Goal: Information Seeking & Learning: Learn about a topic

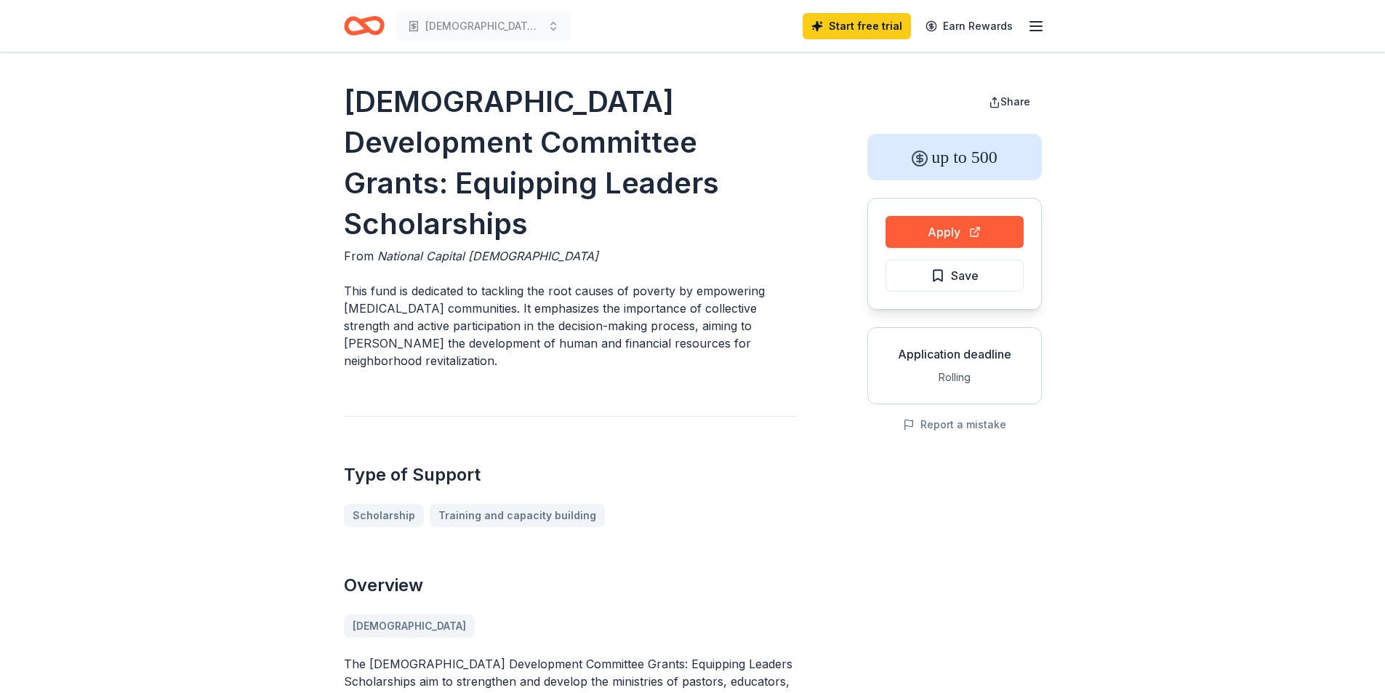
click at [619, 282] on p "This fund is dedicated to tackling the root causes of poverty by empowering low…" at bounding box center [571, 325] width 454 height 87
click at [745, 463] on h2 "Type of Support" at bounding box center [571, 474] width 454 height 23
click at [602, 352] on div "Church Development Committee Grants: Equipping Leaders Scholarships From Nation…" at bounding box center [571, 638] width 454 height 1115
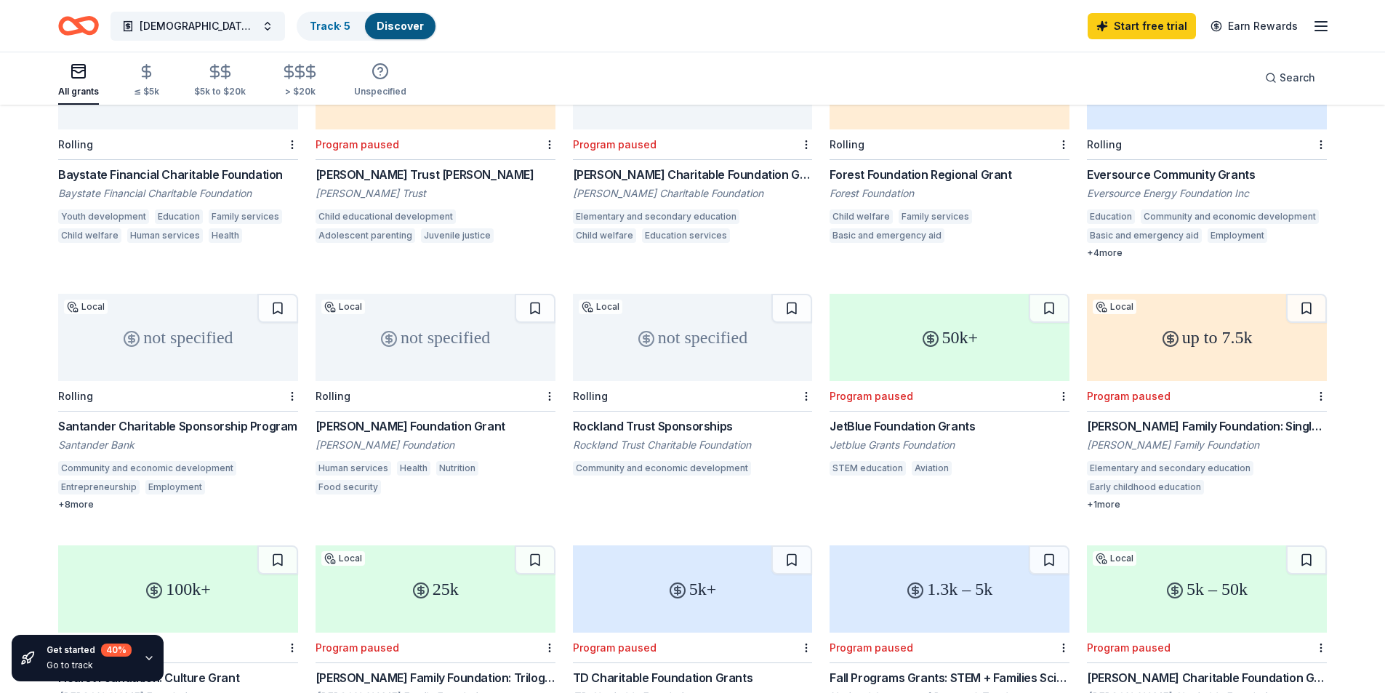
scroll to position [218, 0]
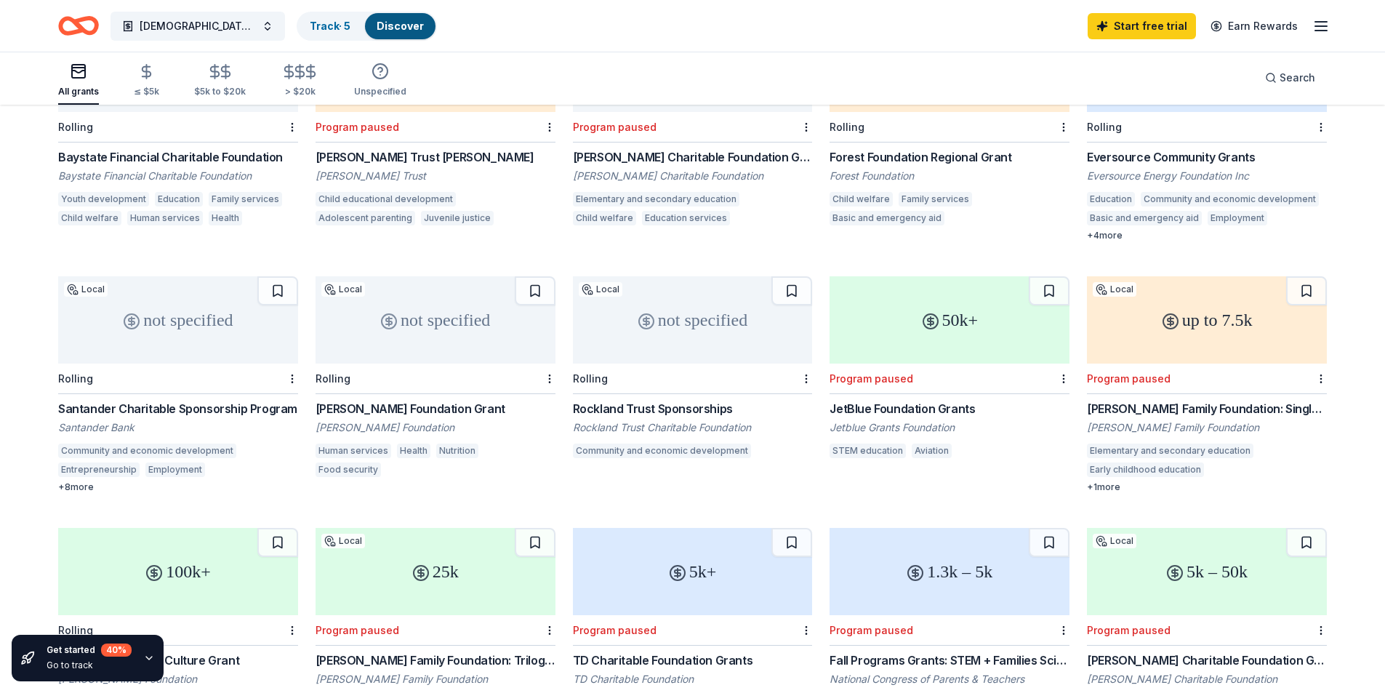
click at [107, 473] on div "Entrepreneurship" at bounding box center [98, 469] width 81 height 15
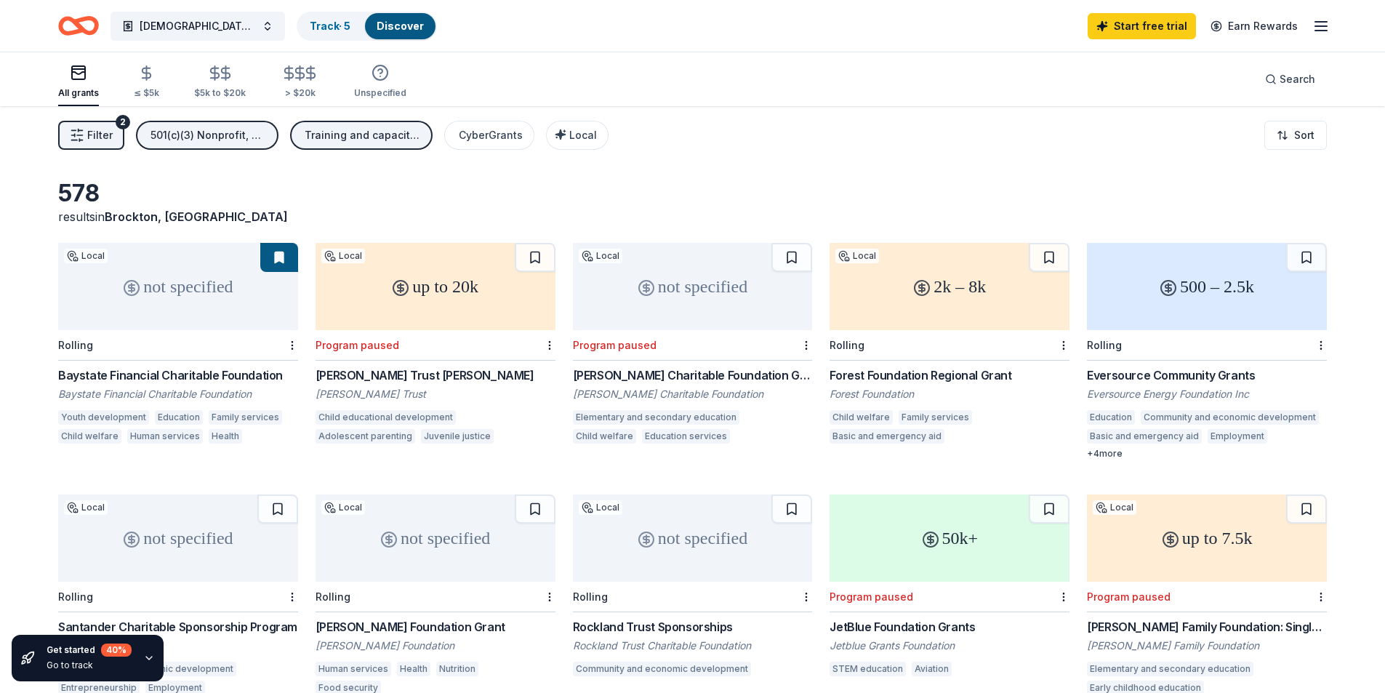
click at [88, 32] on icon "Home" at bounding box center [85, 25] width 23 height 15
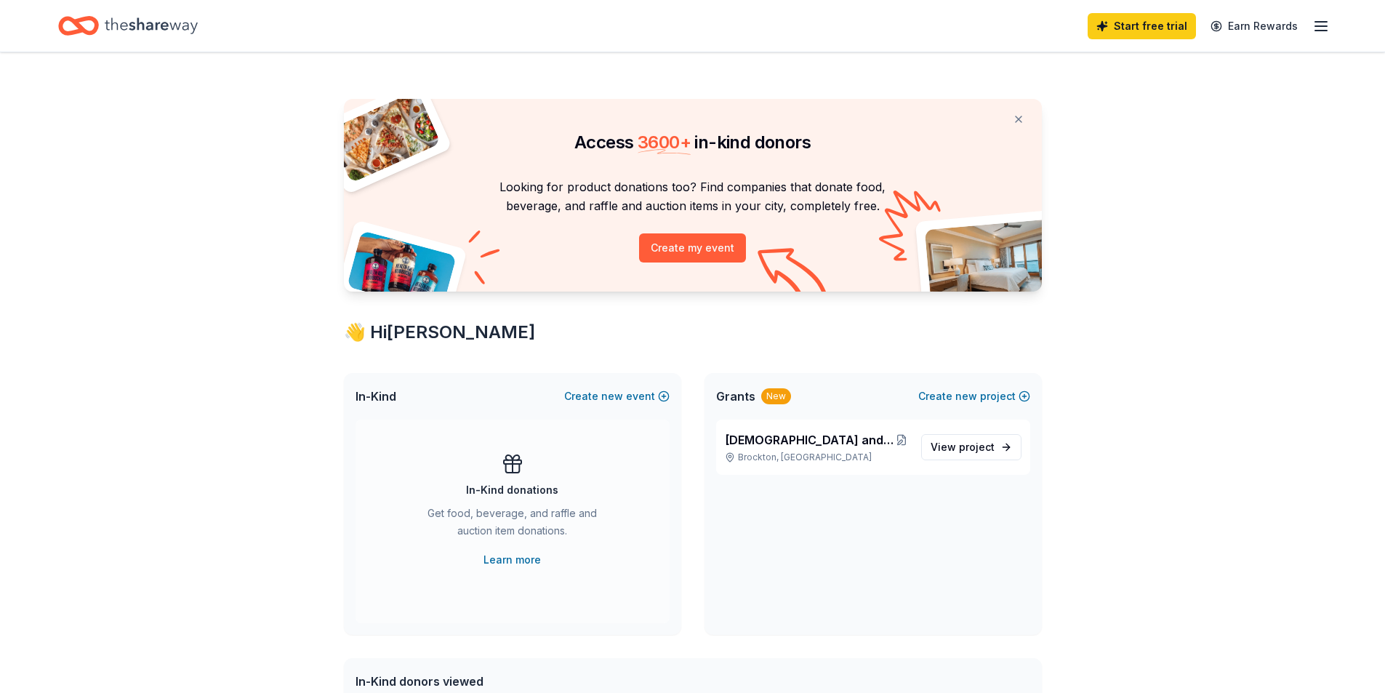
click at [1320, 28] on icon "button" at bounding box center [1320, 25] width 17 height 17
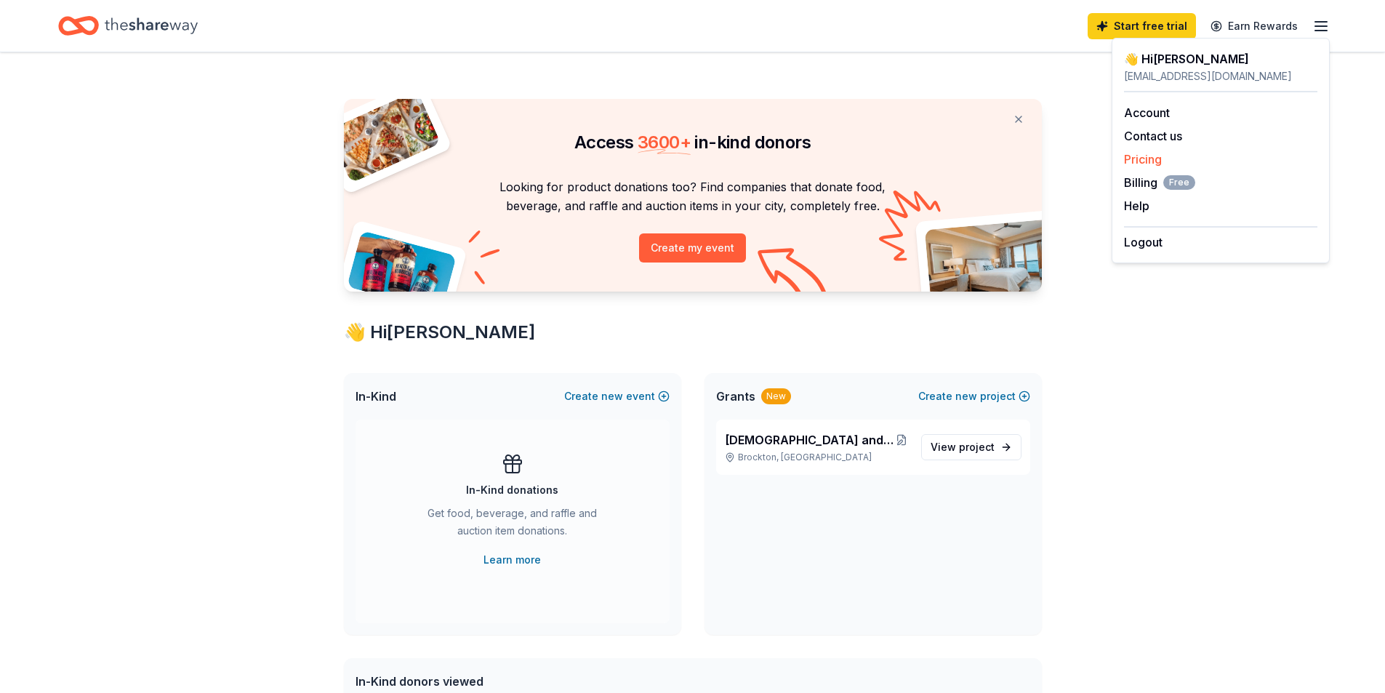
click at [1150, 156] on link "Pricing" at bounding box center [1143, 159] width 38 height 15
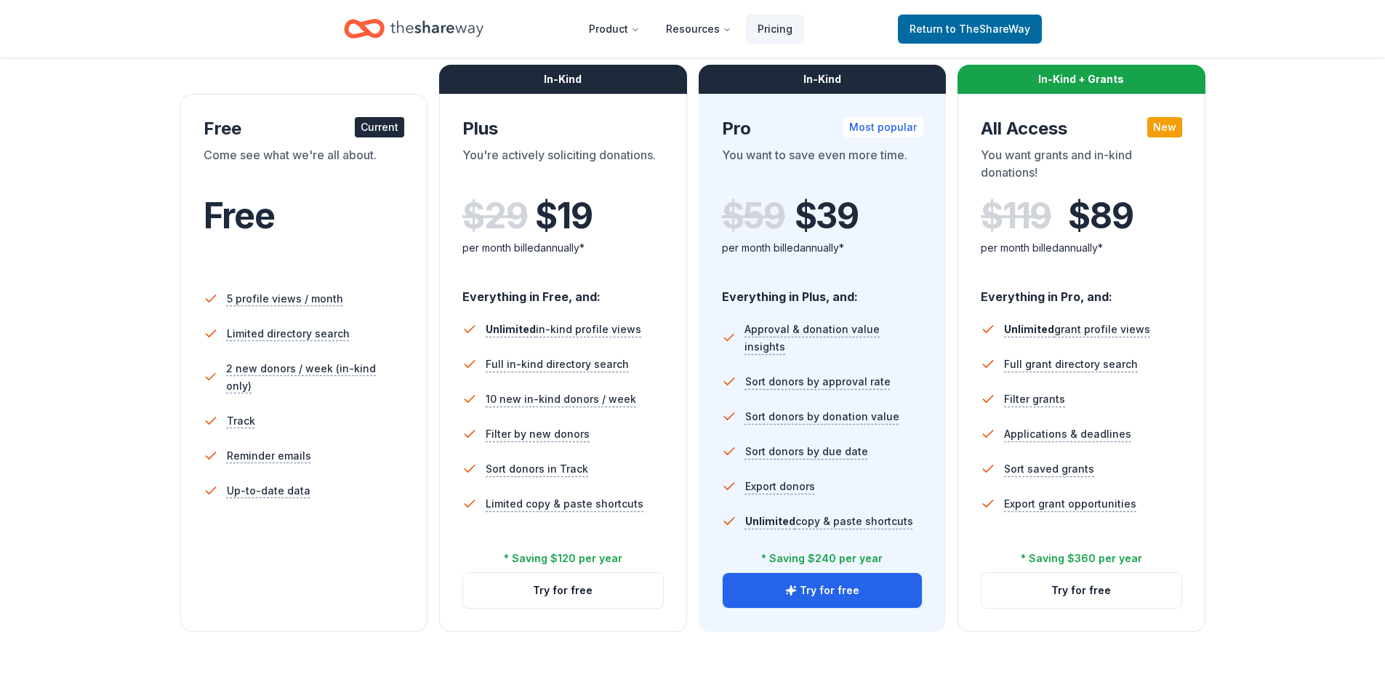
scroll to position [145, 0]
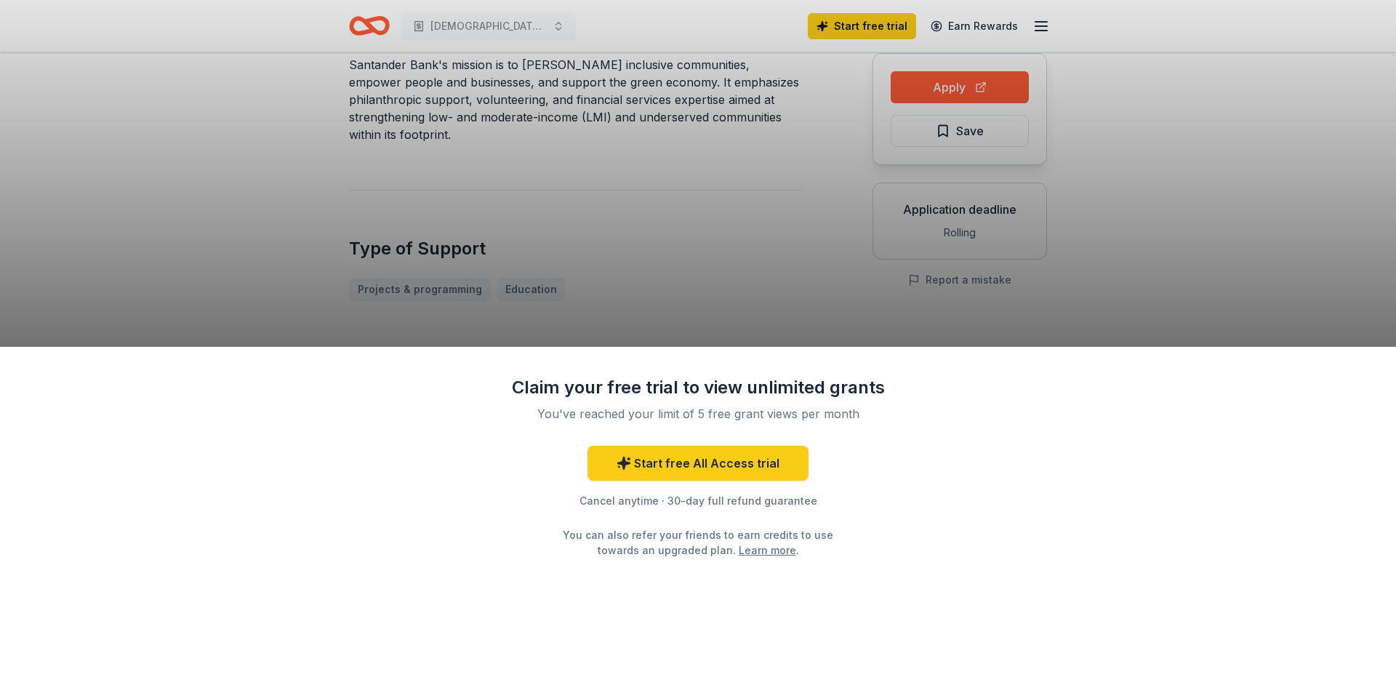
scroll to position [145, 0]
click at [652, 237] on div "Claim your free trial to view unlimited grants You've reached your limit of 5 f…" at bounding box center [698, 346] width 1396 height 693
drag, startPoint x: 651, startPoint y: 236, endPoint x: 642, endPoint y: 221, distance: 17.6
click at [651, 236] on div "Claim your free trial to view unlimited grants You've reached your limit of 5 f…" at bounding box center [698, 346] width 1396 height 693
click at [598, 373] on div "Claim your free trial to view unlimited grants You've reached your limit of 5 f…" at bounding box center [698, 520] width 1396 height 347
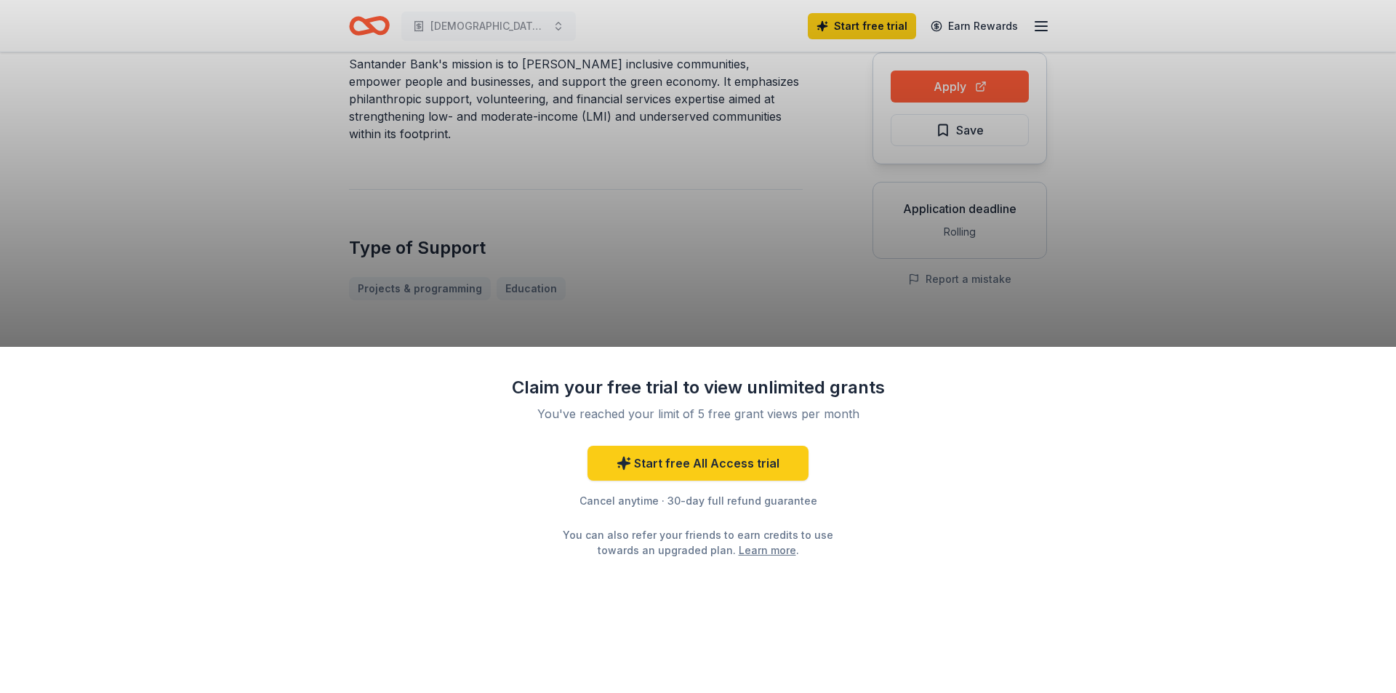
click at [596, 367] on div "Claim your free trial to view unlimited grants You've reached your limit of 5 f…" at bounding box center [698, 520] width 1396 height 347
click at [334, 262] on div "Claim your free trial to view unlimited grants You've reached your limit of 5 f…" at bounding box center [698, 346] width 1396 height 693
click at [347, 262] on div "Claim your free trial to view unlimited grants You've reached your limit of 5 f…" at bounding box center [698, 346] width 1396 height 693
drag, startPoint x: 623, startPoint y: 259, endPoint x: 610, endPoint y: 259, distance: 13.1
click at [613, 259] on div "Claim your free trial to view unlimited grants You've reached your limit of 5 f…" at bounding box center [698, 346] width 1396 height 693
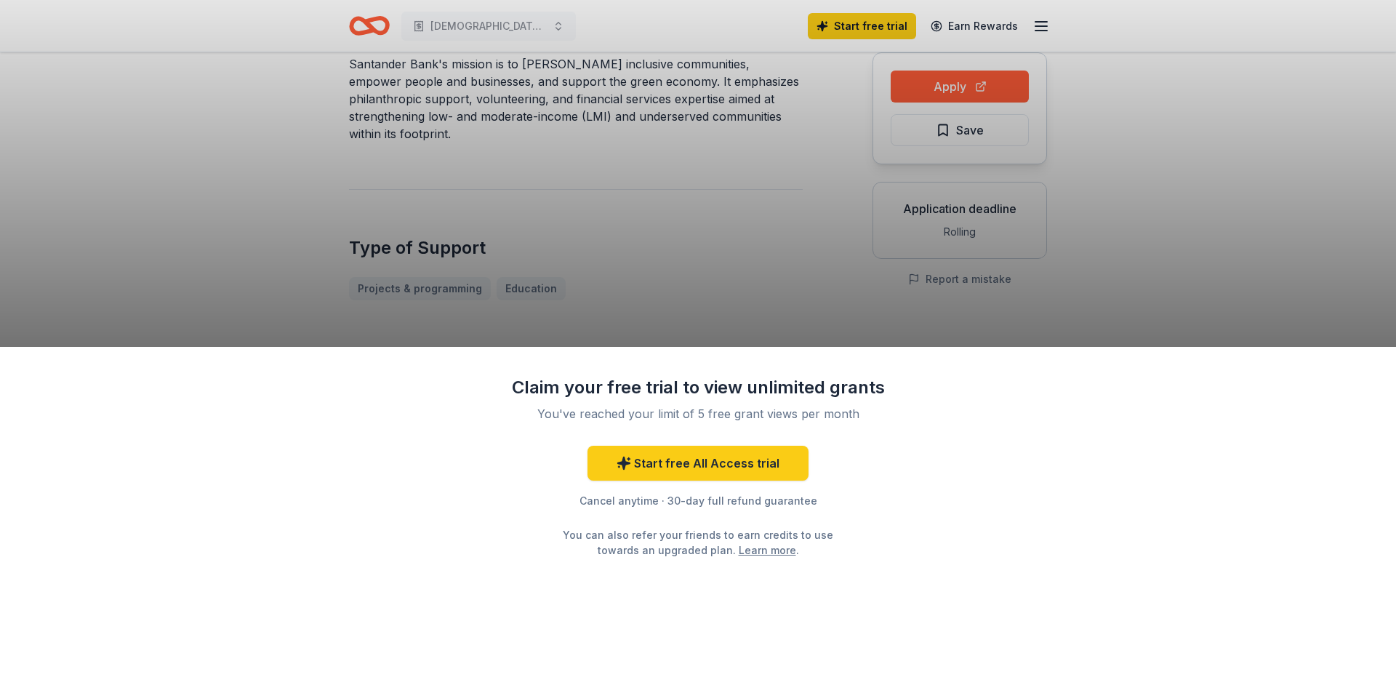
click at [521, 233] on div "Claim your free trial to view unlimited grants You've reached your limit of 5 f…" at bounding box center [698, 346] width 1396 height 693
click at [947, 422] on div "Claim your free trial to view unlimited grants You've reached your limit of 5 f…" at bounding box center [698, 520] width 1396 height 347
click at [739, 553] on link "Learn more" at bounding box center [767, 549] width 57 height 15
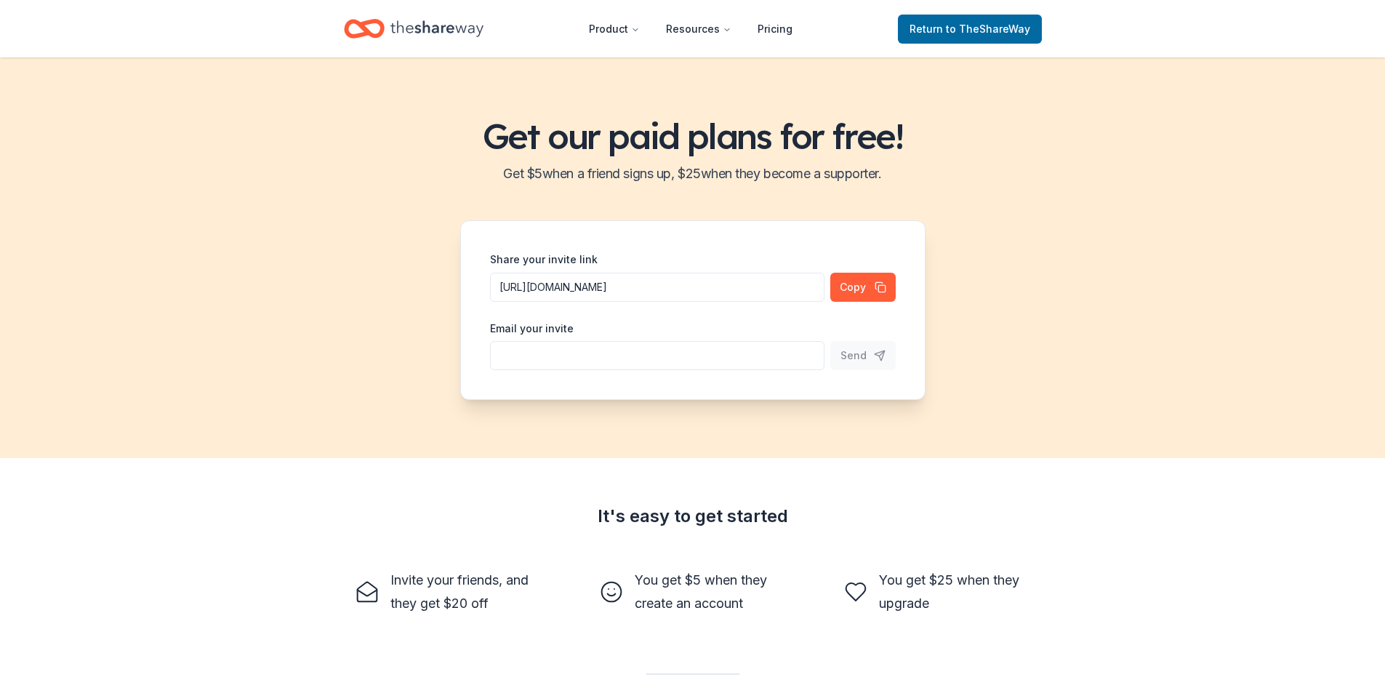
click at [360, 210] on div "Get our paid plans for free! Get $ 5 when a friend signs up, $ 25 when they bec…" at bounding box center [692, 257] width 1385 height 401
click at [657, 279] on input "https://www.theshareway.com/signup?inviteCode=af309623&utm_campaign=referral_li…" at bounding box center [657, 287] width 334 height 29
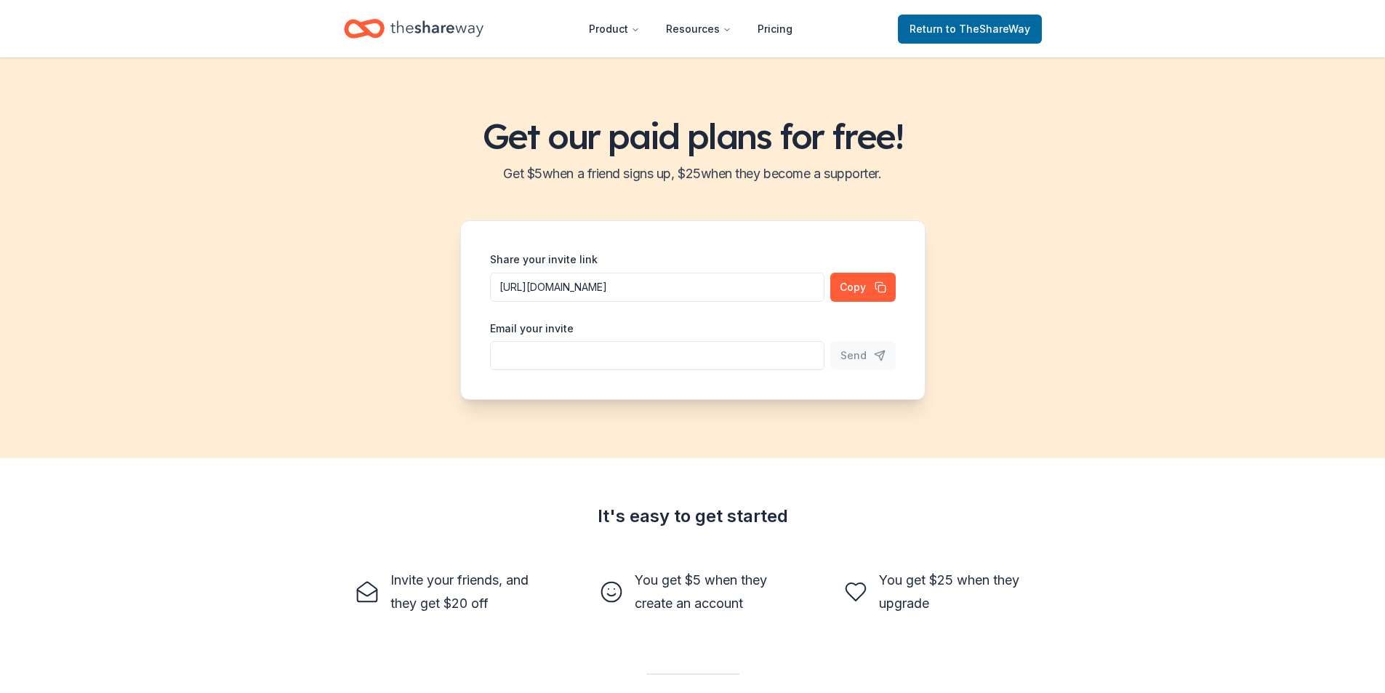
click at [614, 325] on div "Email your invite" at bounding box center [657, 345] width 334 height 52
